Goal: Task Accomplishment & Management: Use online tool/utility

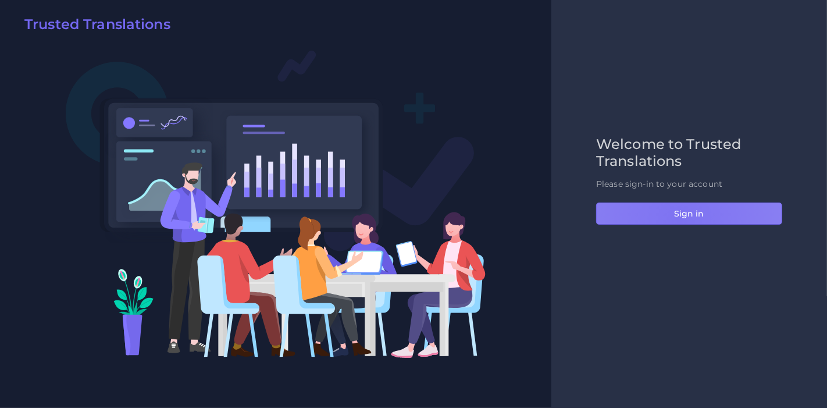
click at [679, 219] on button "Sign in" at bounding box center [689, 213] width 186 height 22
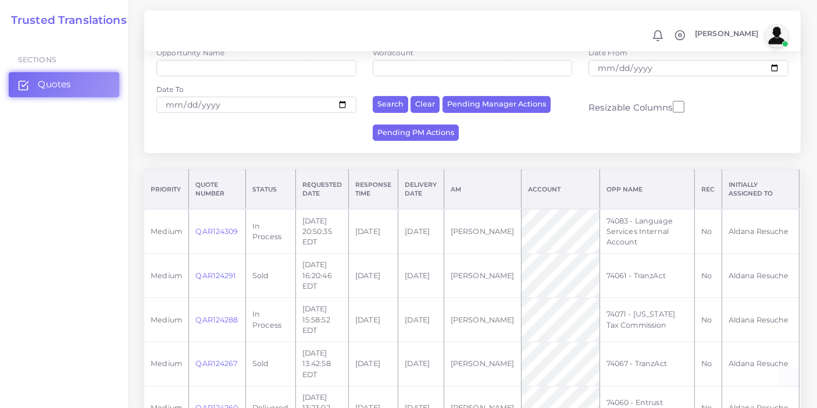
scroll to position [153, 0]
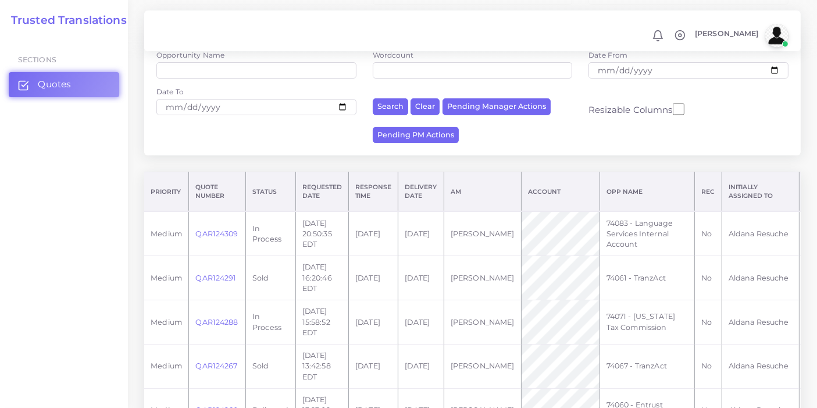
click at [227, 238] on link "QAR124309" at bounding box center [216, 233] width 42 height 9
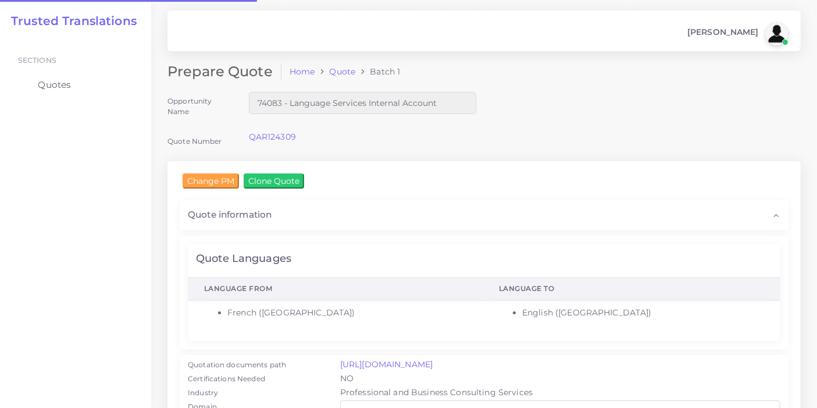
checkbox input "true"
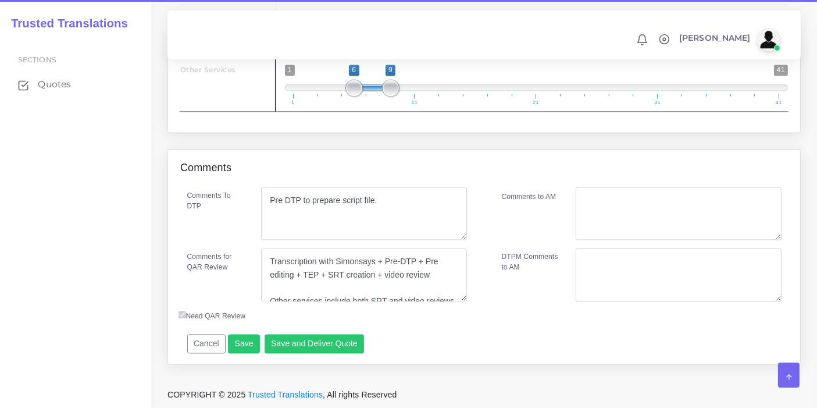
scroll to position [39, 0]
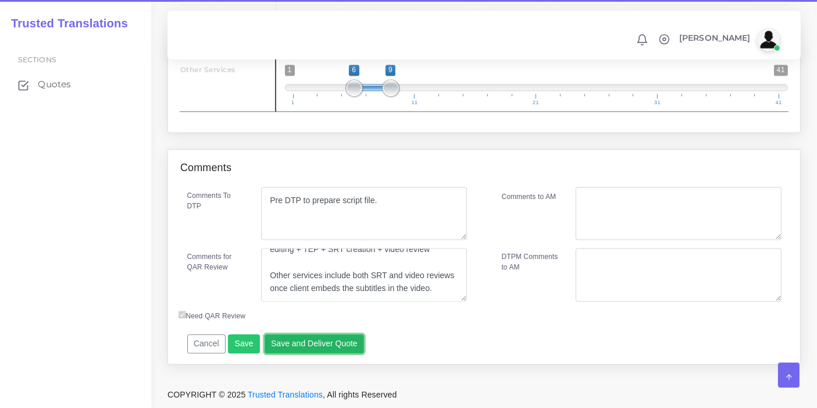
click at [344, 348] on button "Save and Deliver Quote" at bounding box center [315, 344] width 100 height 20
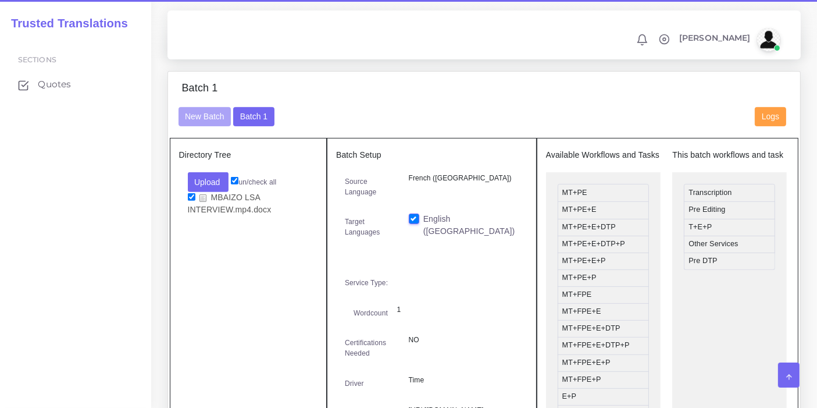
scroll to position [386, 0]
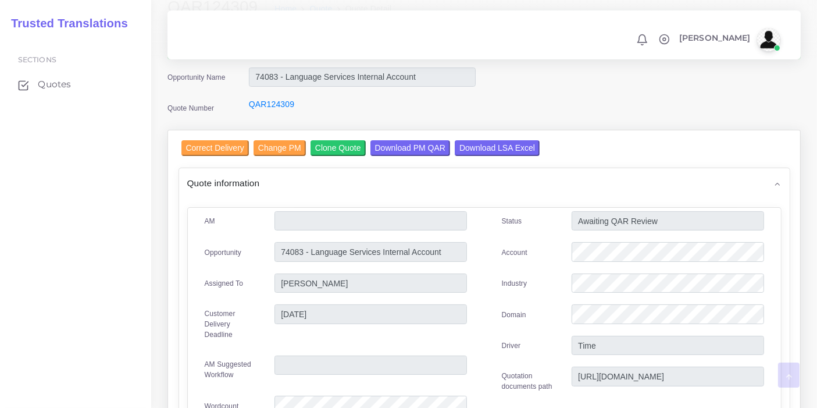
scroll to position [68, 0]
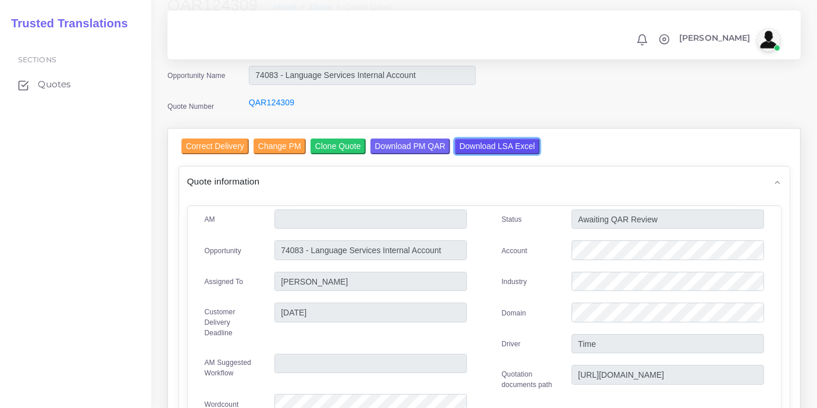
click at [461, 138] on input "Download LSA Excel" at bounding box center [497, 146] width 85 height 16
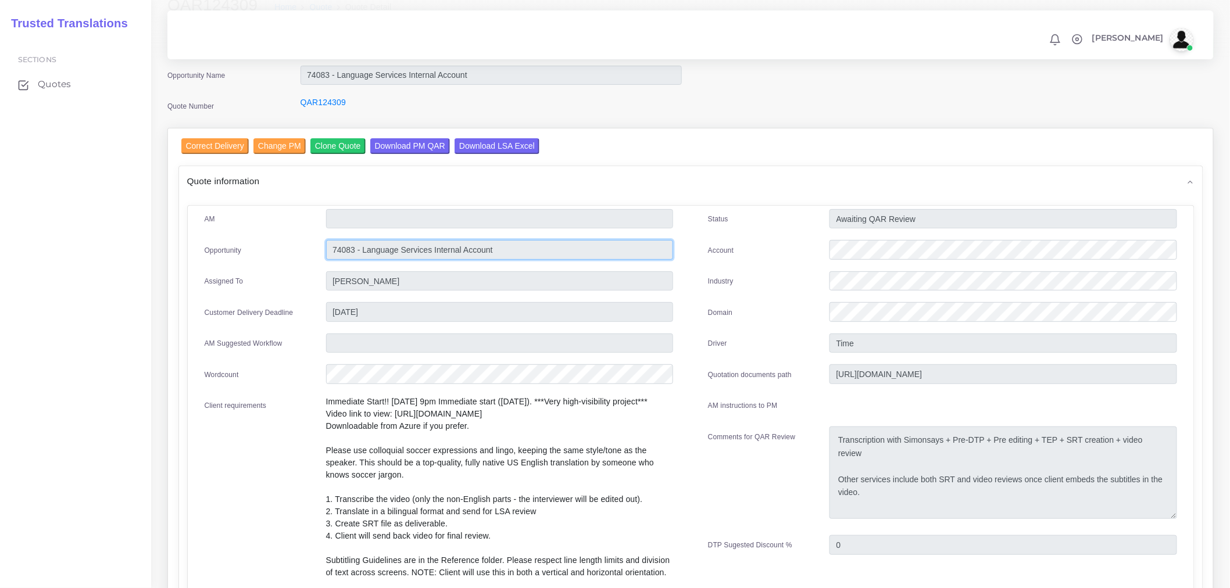
drag, startPoint x: 350, startPoint y: 251, endPoint x: 298, endPoint y: 252, distance: 52.3
click at [298, 252] on div "Opportunity 74083 - Language Services Internal Account" at bounding box center [439, 251] width 487 height 23
click at [393, 332] on div "AM Opportunity" at bounding box center [439, 512] width 504 height 607
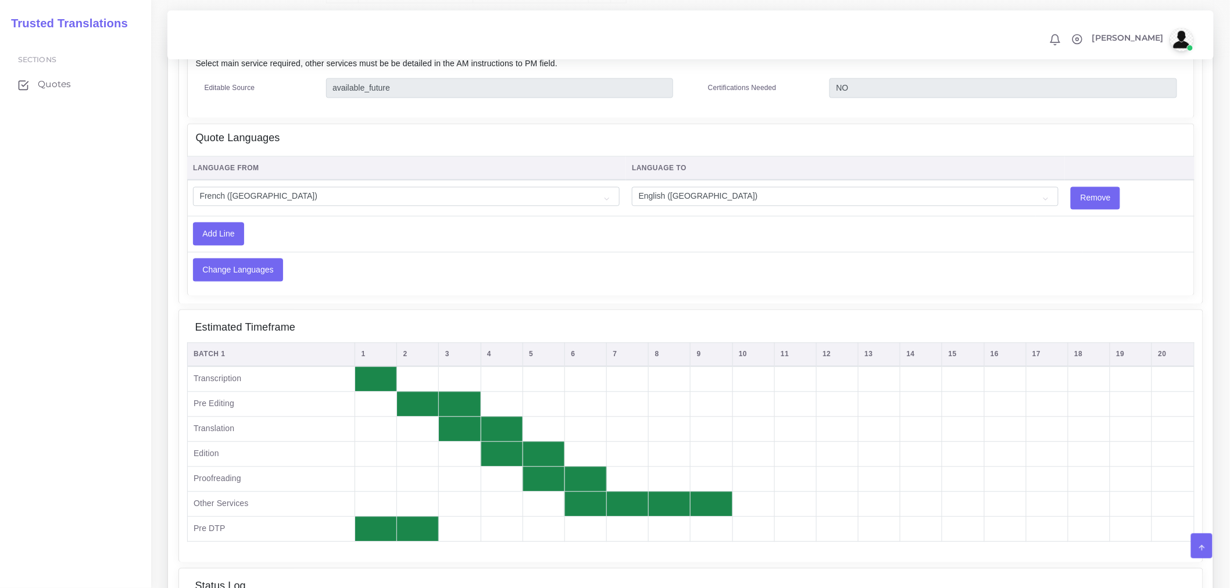
scroll to position [608, 0]
